Goal: Complete application form

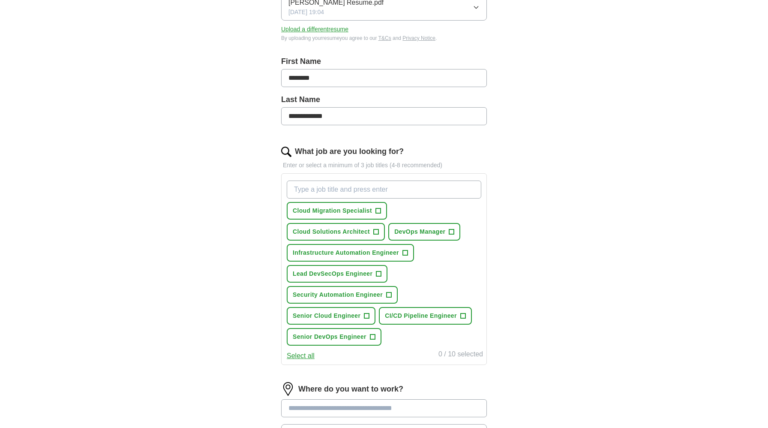
scroll to position [148, 0]
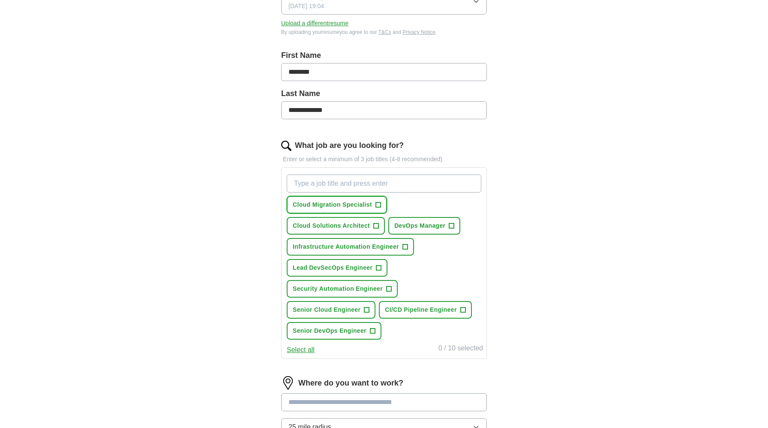
click at [377, 207] on span "+" at bounding box center [377, 204] width 5 height 7
click at [377, 224] on span "+" at bounding box center [376, 225] width 5 height 7
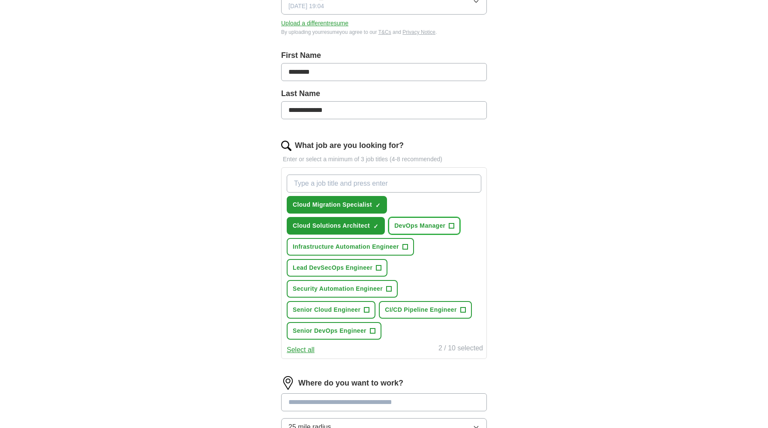
click at [453, 224] on span "+" at bounding box center [451, 225] width 5 height 7
click at [410, 246] on button "Infrastructure Automation Engineer +" at bounding box center [350, 247] width 127 height 18
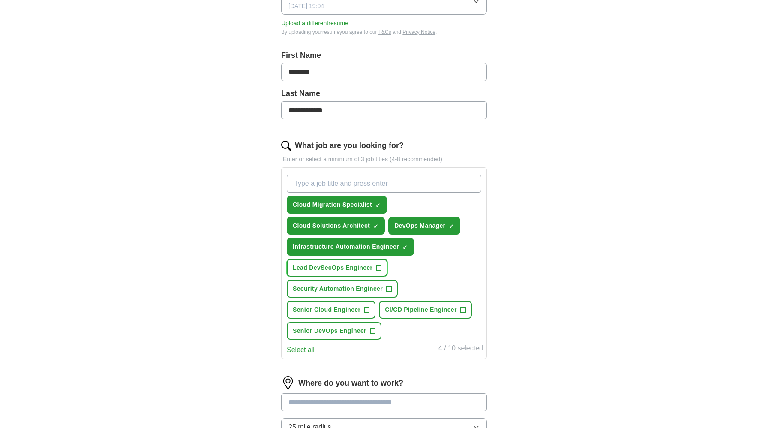
click at [381, 270] on button "Lead DevSecOps Engineer +" at bounding box center [337, 268] width 101 height 18
click at [393, 295] on button "Security Automation Engineer +" at bounding box center [342, 289] width 111 height 18
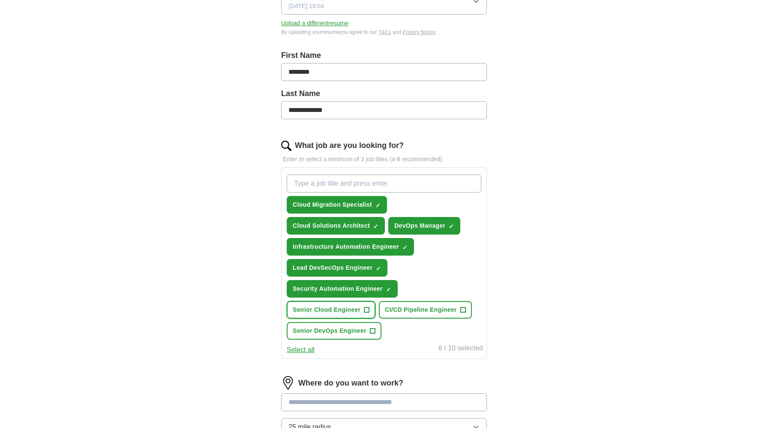
click at [371, 314] on button "Senior Cloud Engineer +" at bounding box center [331, 310] width 89 height 18
click at [375, 330] on button "Senior DevOps Engineer +" at bounding box center [334, 331] width 95 height 18
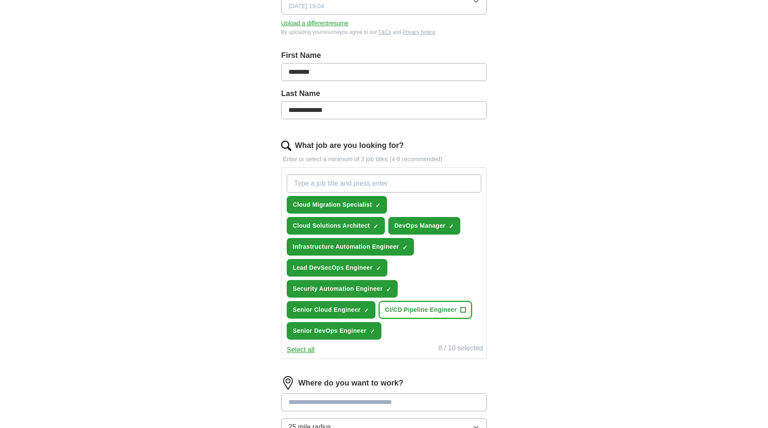
click at [460, 308] on span "+" at bounding box center [462, 309] width 5 height 7
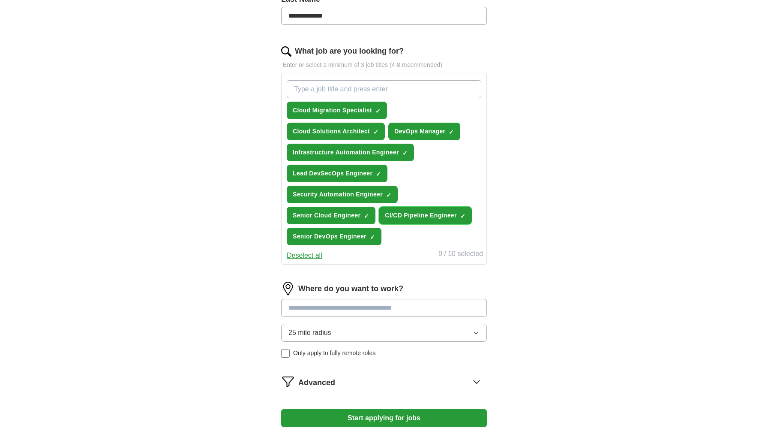
scroll to position [324, 0]
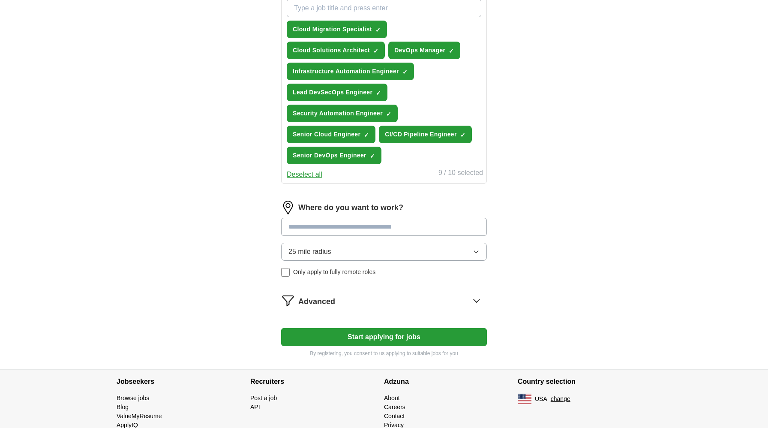
click at [337, 255] on button "25 mile radius" at bounding box center [384, 252] width 206 height 18
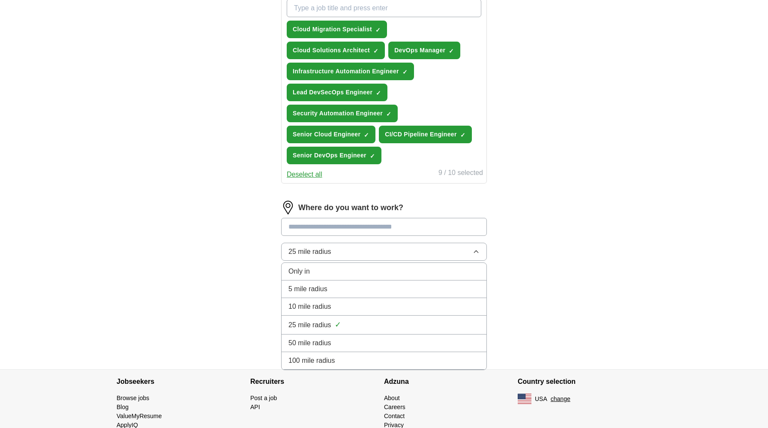
scroll to position [351, 0]
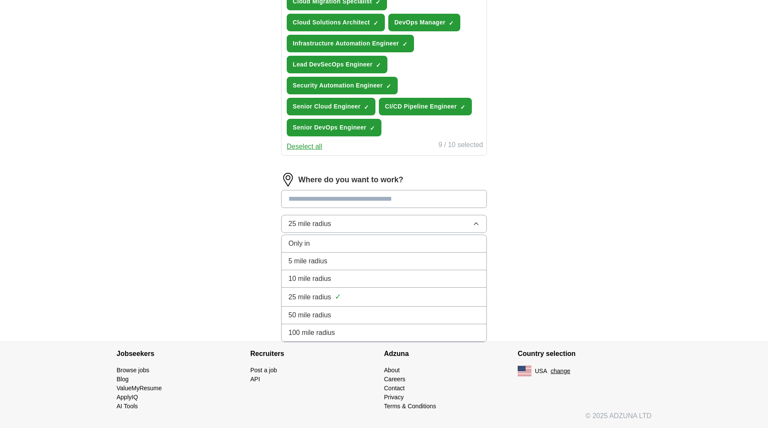
click at [336, 327] on li "100 mile radius" at bounding box center [384, 333] width 205 height 18
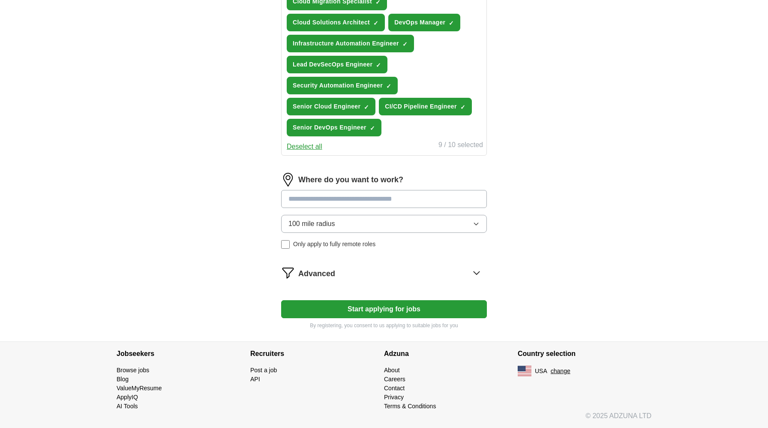
click at [312, 246] on span "Only apply to fully remote roles" at bounding box center [334, 244] width 82 height 9
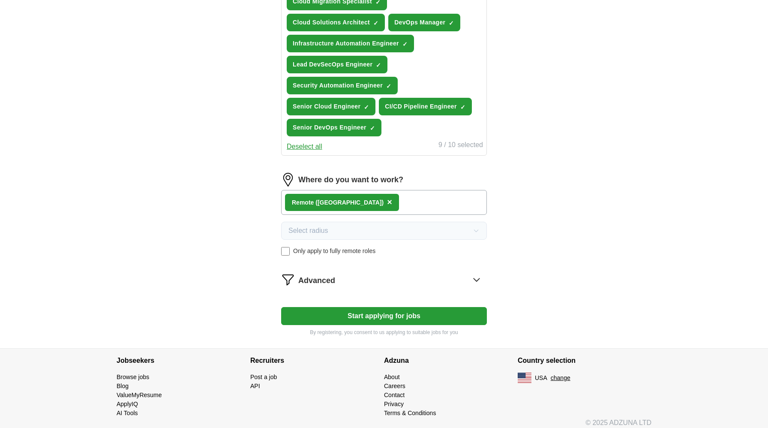
click at [354, 317] on button "Start applying for jobs" at bounding box center [384, 316] width 206 height 18
select select "**"
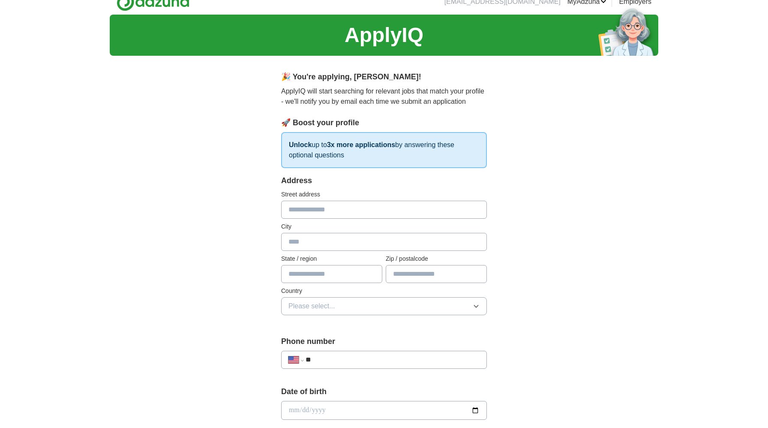
scroll to position [12, 0]
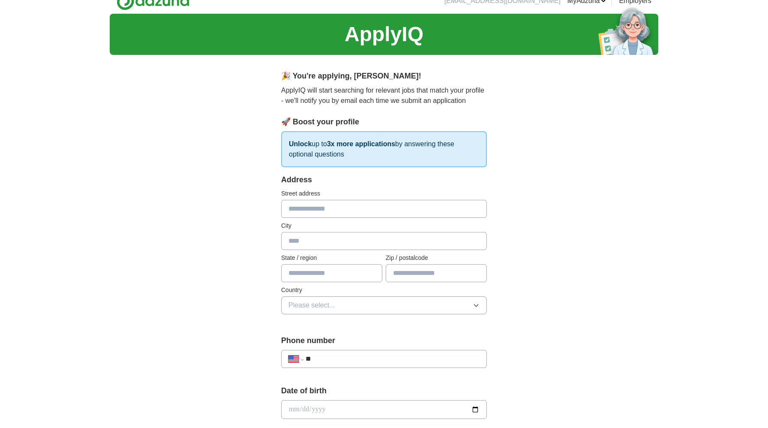
click at [319, 206] on input "text" at bounding box center [384, 209] width 206 height 18
type input "**********"
click at [324, 237] on input "text" at bounding box center [384, 241] width 206 height 18
type input "*******"
type input "**"
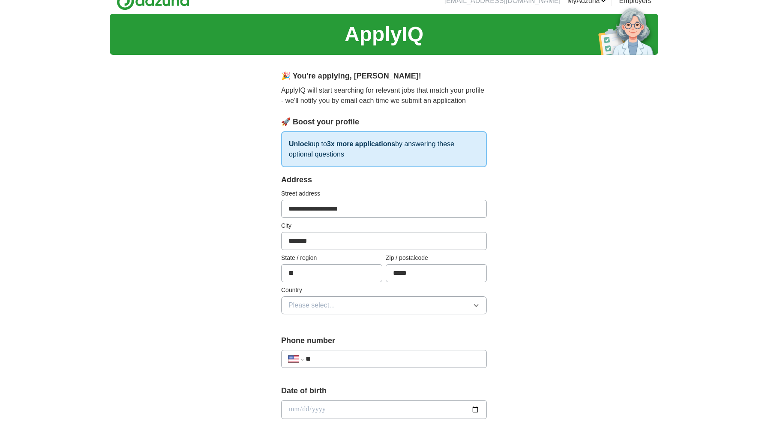
type input "*****"
click at [330, 305] on span "Please select..." at bounding box center [311, 305] width 47 height 10
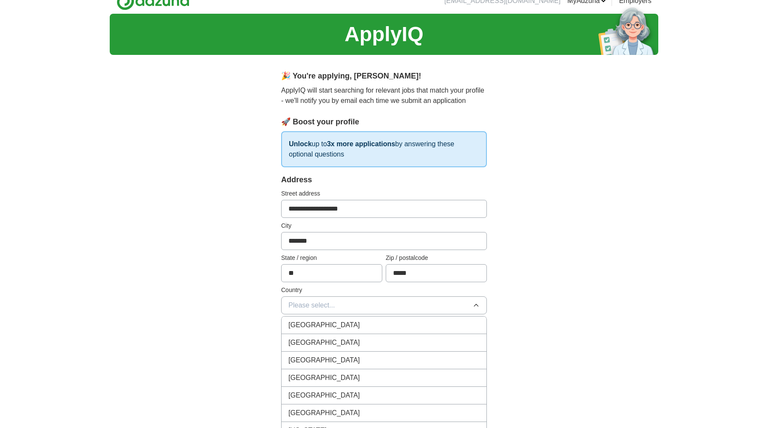
click at [325, 342] on span "[GEOGRAPHIC_DATA]" at bounding box center [324, 342] width 72 height 10
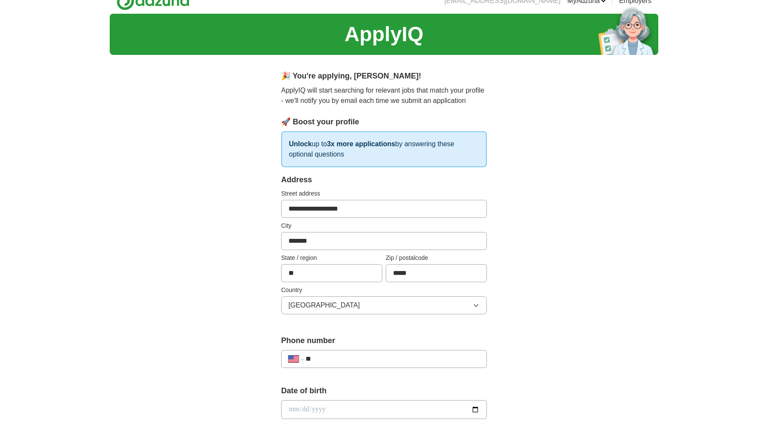
click at [333, 357] on input "**" at bounding box center [393, 359] width 174 height 10
type input "**********"
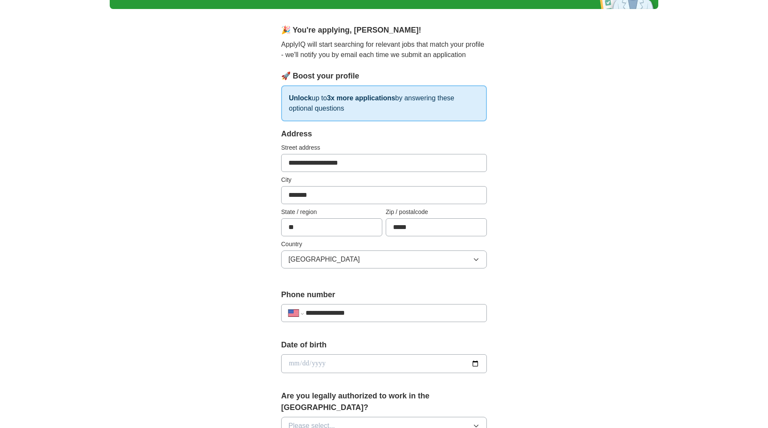
scroll to position [65, 0]
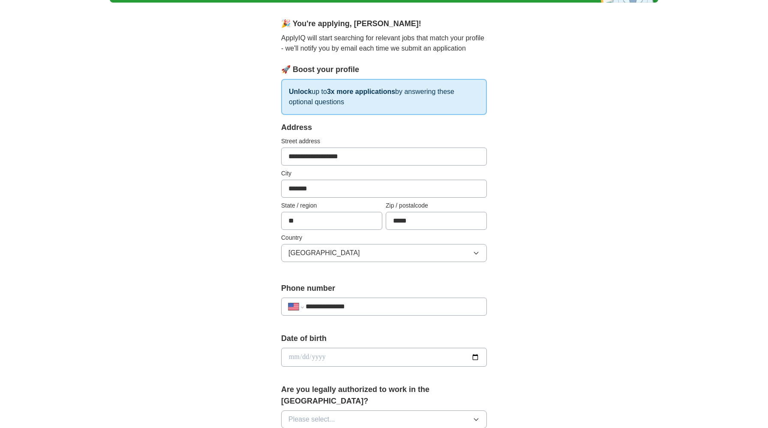
click at [333, 355] on input "date" at bounding box center [384, 357] width 206 height 19
click at [290, 358] on input "date" at bounding box center [384, 357] width 206 height 19
type input "**********"
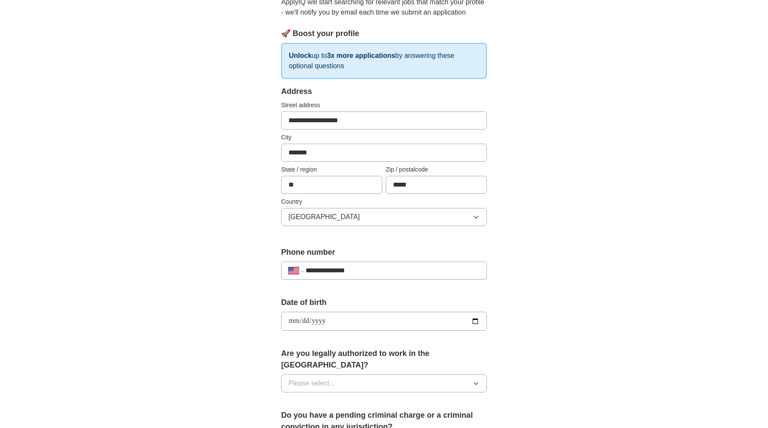
scroll to position [114, 0]
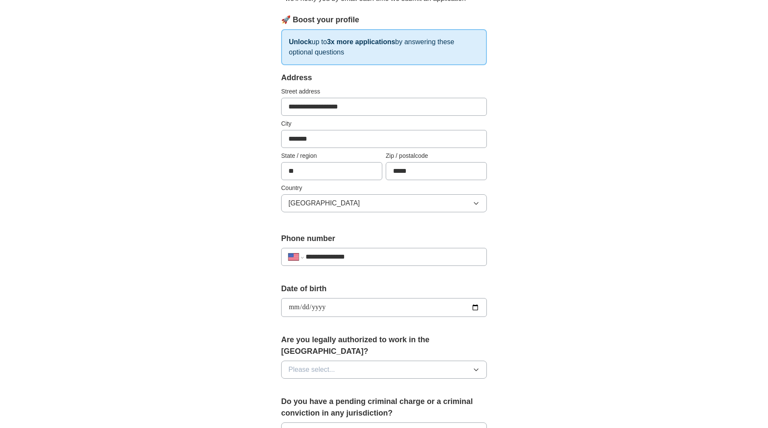
click at [320, 364] on span "Please select..." at bounding box center [311, 369] width 47 height 10
click at [318, 384] on li "Yes" at bounding box center [384, 390] width 205 height 18
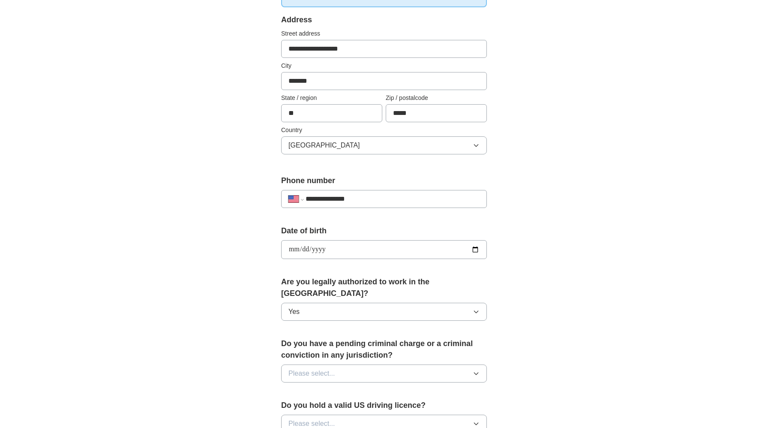
scroll to position [183, 0]
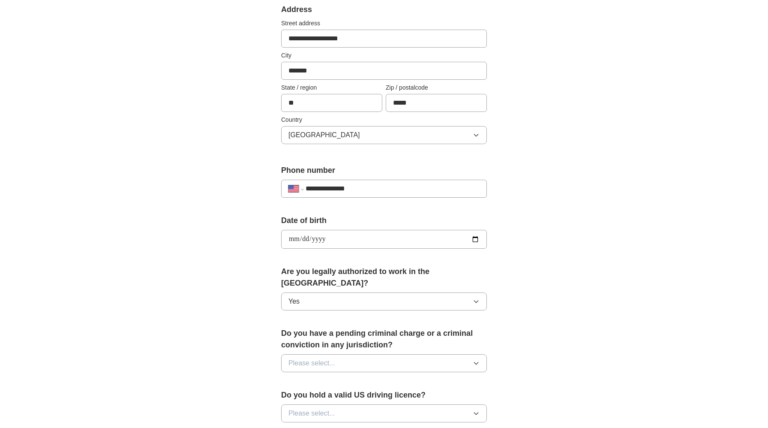
click at [325, 358] on span "Please select..." at bounding box center [311, 363] width 47 height 10
click at [321, 395] on div "No" at bounding box center [383, 400] width 191 height 10
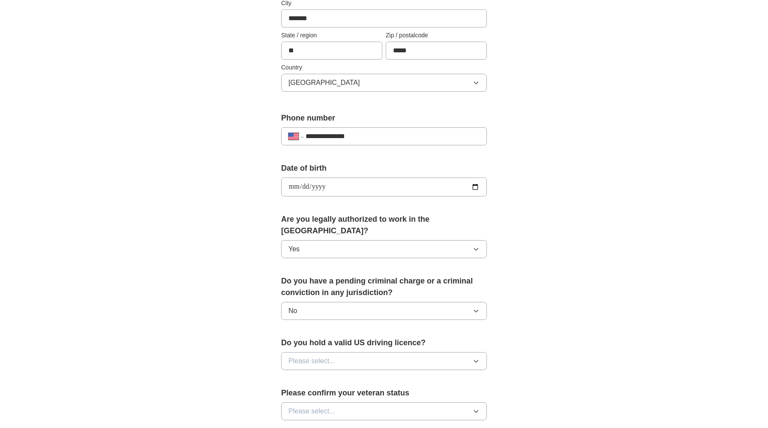
scroll to position [245, 0]
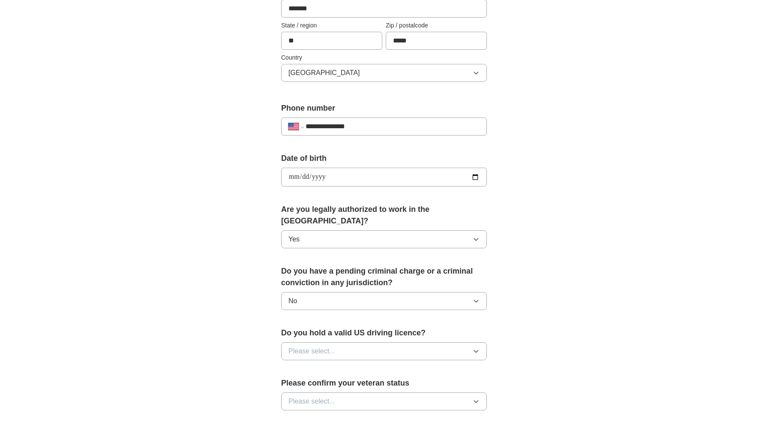
click at [331, 346] on span "Please select..." at bounding box center [311, 351] width 47 height 10
click at [330, 366] on div "Yes" at bounding box center [383, 371] width 191 height 10
click at [331, 392] on button "Please select..." at bounding box center [384, 401] width 206 height 18
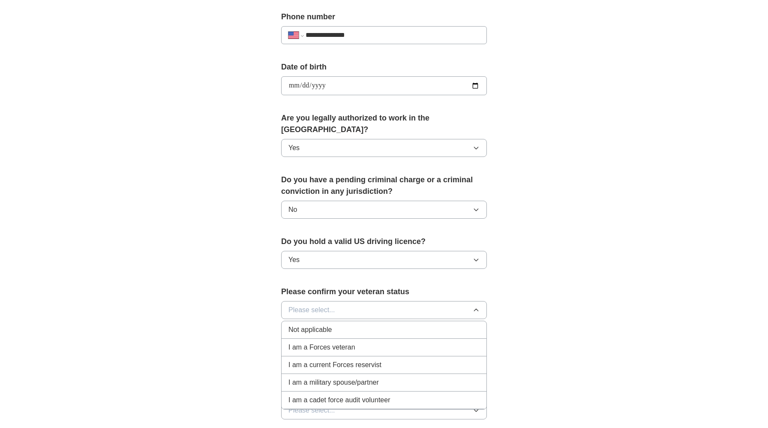
scroll to position [354, 0]
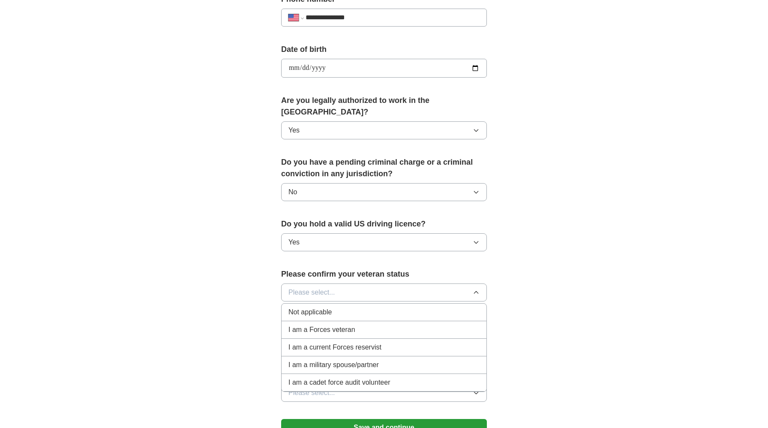
click at [338, 306] on li "Not applicable" at bounding box center [384, 312] width 205 height 18
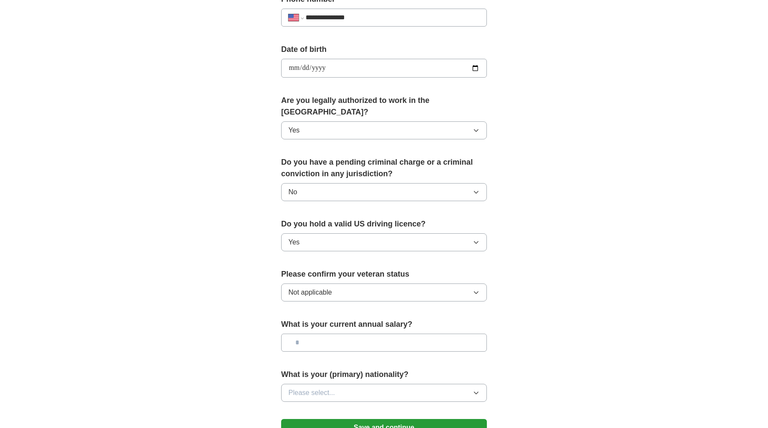
click at [339, 333] on input "text" at bounding box center [384, 342] width 206 height 18
type input "********"
click at [319, 387] on span "Please select..." at bounding box center [311, 392] width 47 height 10
click at [319, 407] on div "American" at bounding box center [383, 412] width 191 height 10
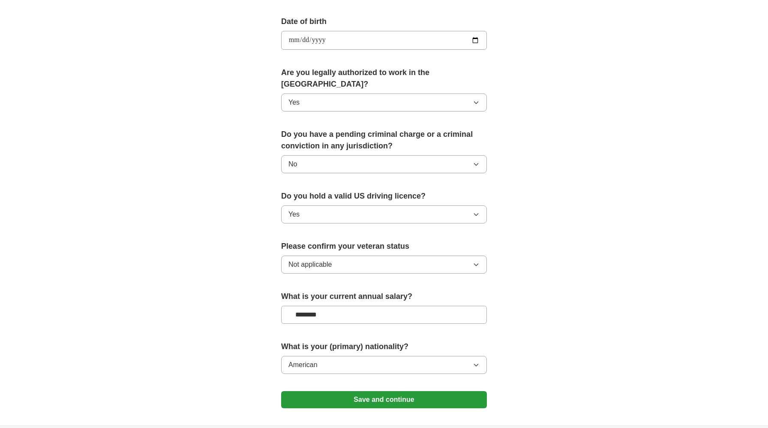
scroll to position [411, 0]
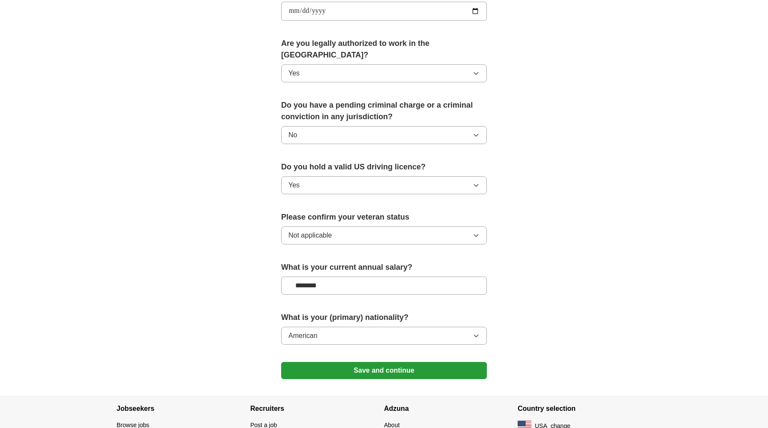
click at [327, 364] on button "Save and continue" at bounding box center [384, 370] width 206 height 17
